Goal: Book appointment/travel/reservation

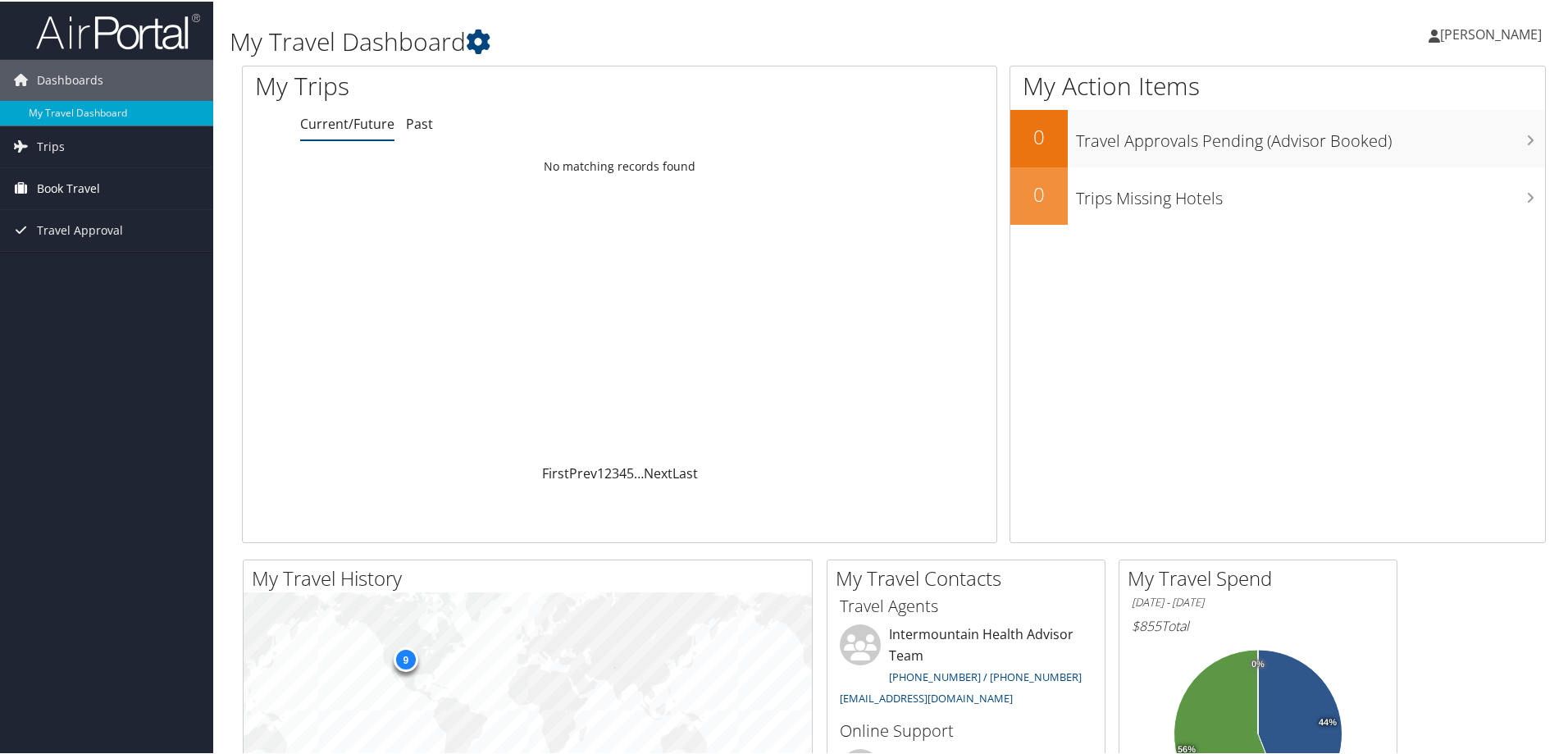
click at [67, 188] on span "Book Travel" at bounding box center [69, 187] width 63 height 41
click at [79, 264] on link "Book/Manage Online Trips" at bounding box center [106, 269] width 213 height 25
click at [71, 186] on span "Book Travel" at bounding box center [69, 187] width 63 height 41
click at [94, 271] on link "Book/Manage Online Trips" at bounding box center [106, 269] width 213 height 25
